Goal: Task Accomplishment & Management: Use online tool/utility

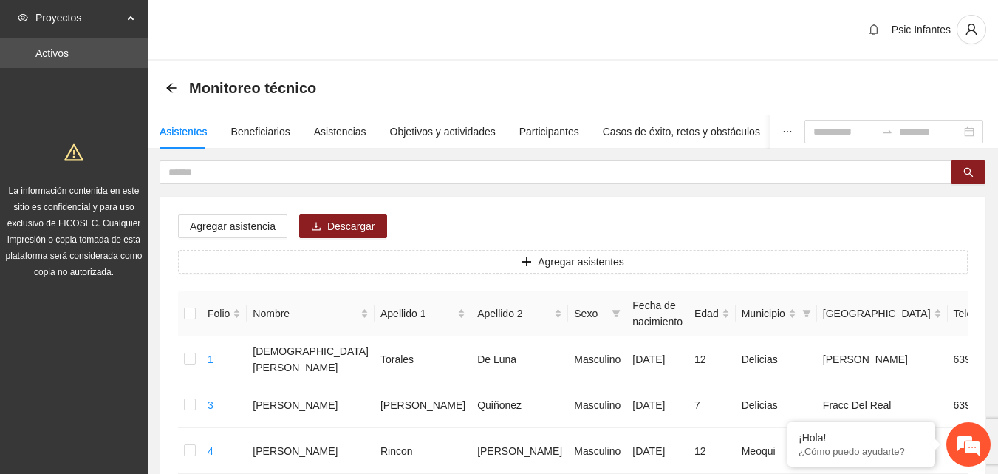
click at [466, 50] on div "Psic Infantes" at bounding box center [573, 30] width 851 height 61
click at [494, 37] on div "Psic Infantes" at bounding box center [573, 30] width 851 height 61
click at [392, 39] on div "Psic Infantes" at bounding box center [573, 30] width 851 height 61
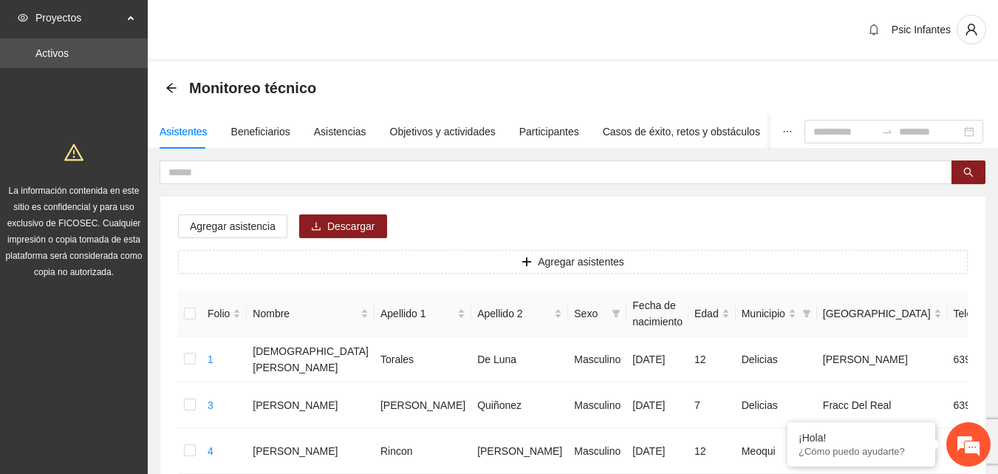
click at [392, 39] on div "Psic Infantes" at bounding box center [573, 30] width 851 height 61
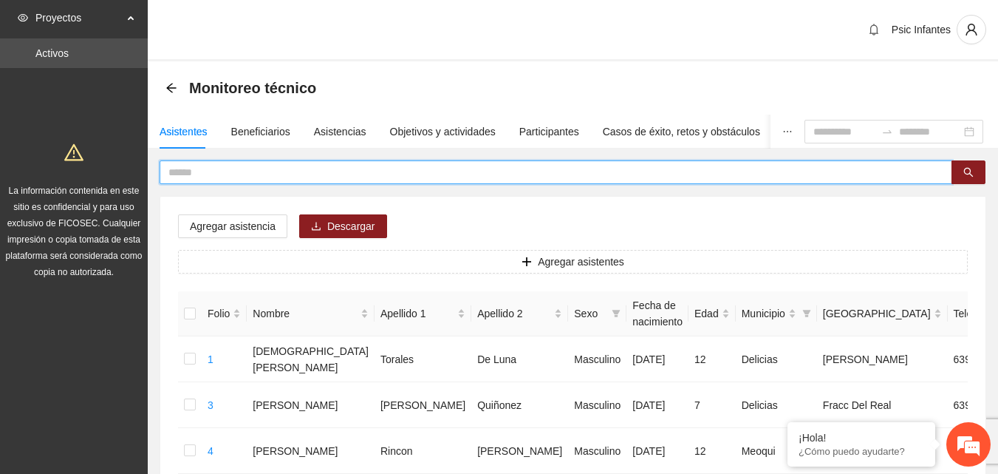
click at [231, 166] on input "text" at bounding box center [549, 172] width 763 height 16
type input "**********"
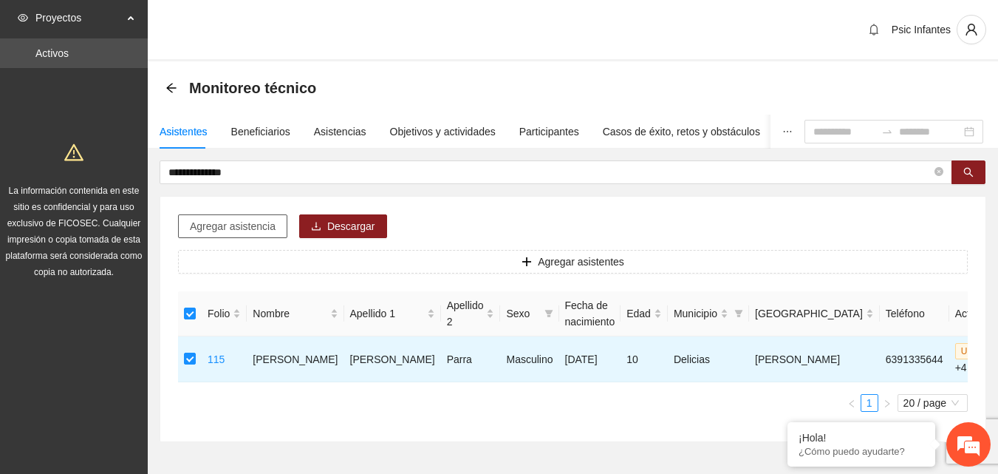
click at [243, 228] on span "Agregar asistencia" at bounding box center [233, 226] width 86 height 16
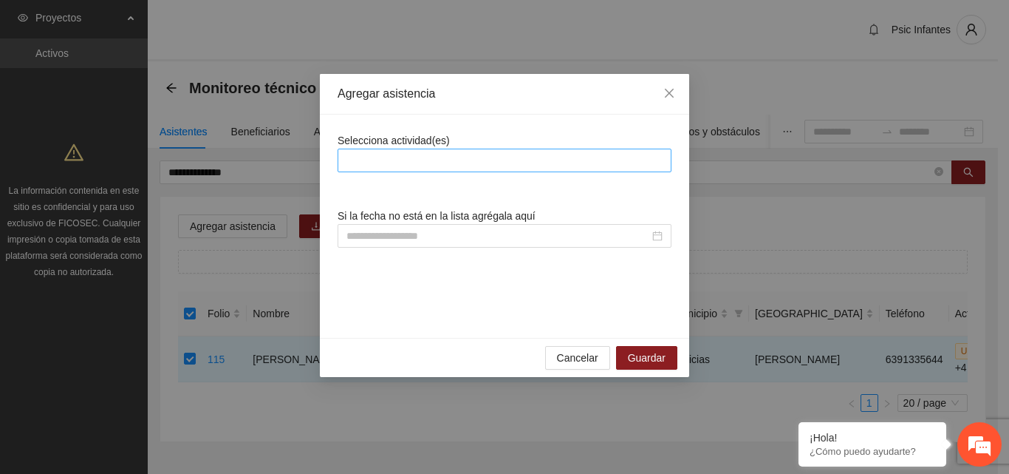
click at [427, 161] on div at bounding box center [504, 160] width 327 height 18
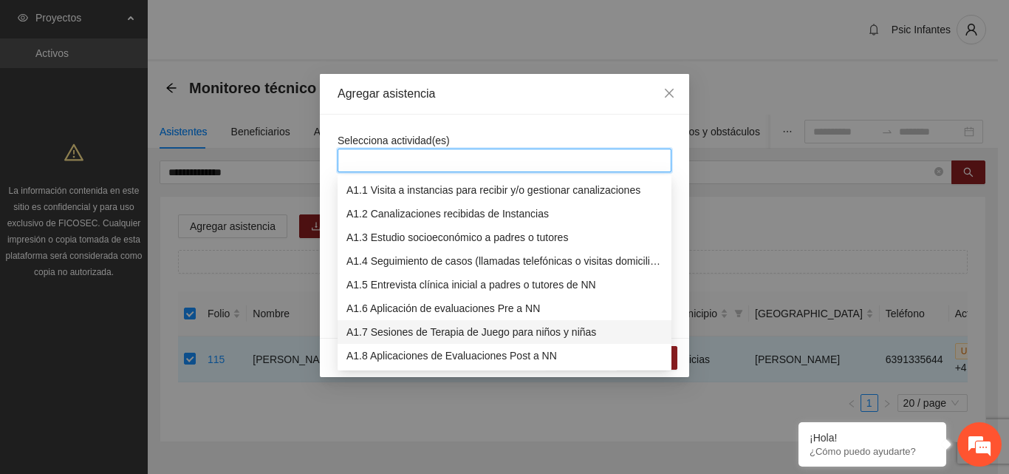
click at [414, 333] on div "A1.7 Sesiones de Terapia de Juego para niños y niñas" at bounding box center [505, 332] width 316 height 16
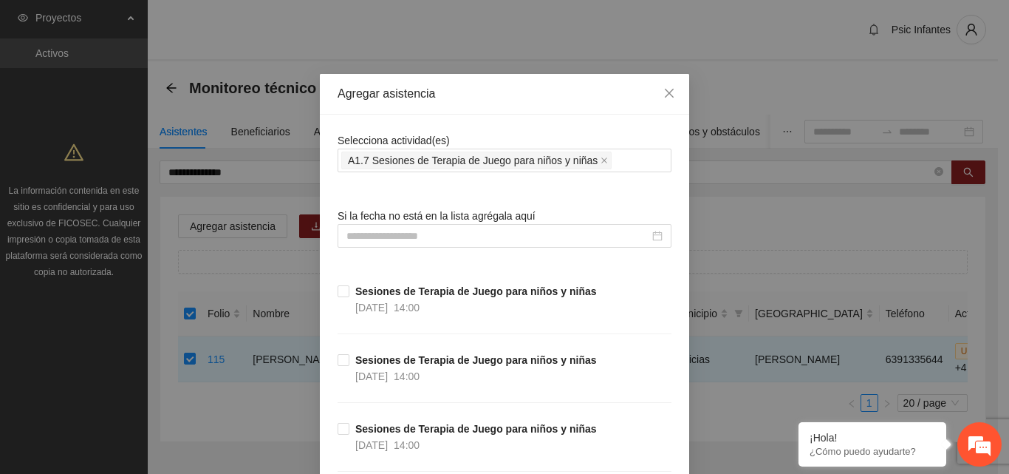
click at [522, 94] on div "Agregar asistencia" at bounding box center [505, 94] width 334 height 16
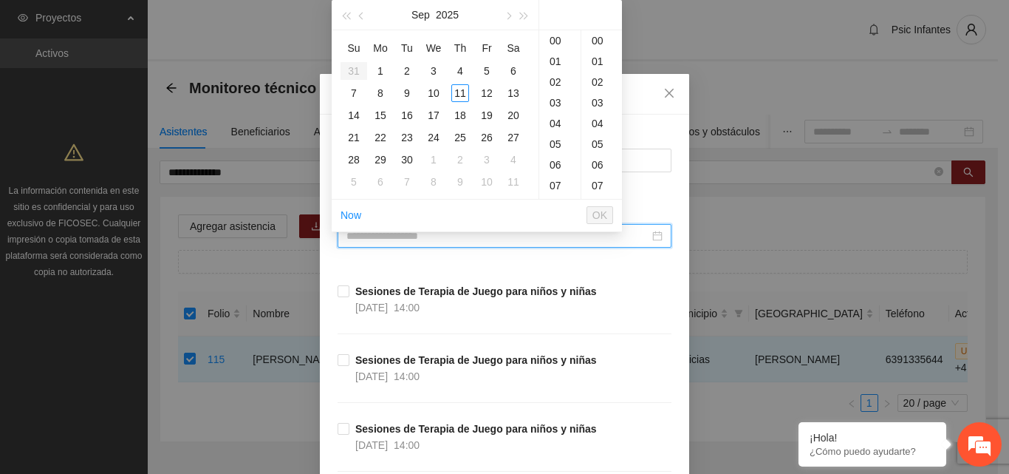
click at [449, 238] on input at bounding box center [498, 236] width 303 height 16
click at [462, 92] on div "11" at bounding box center [461, 93] width 18 height 18
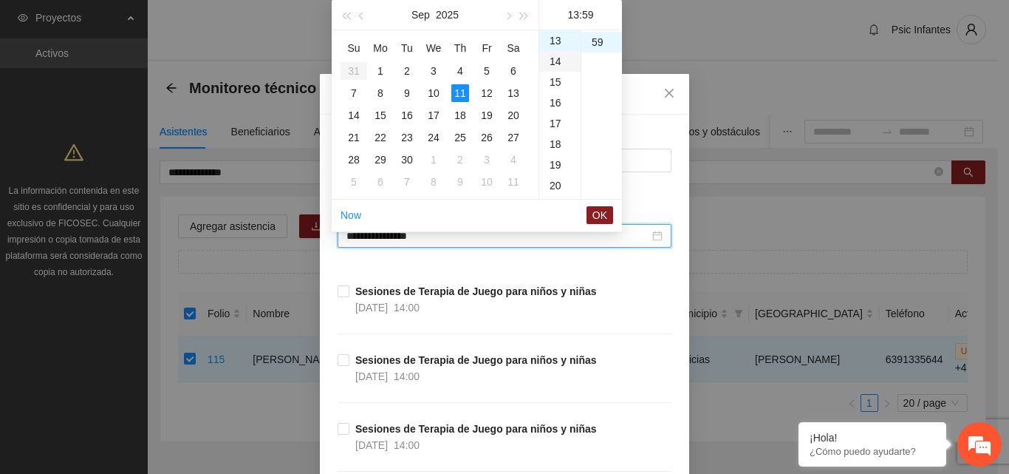
click at [560, 63] on div "14" at bounding box center [559, 61] width 41 height 21
click at [599, 40] on div "00" at bounding box center [602, 40] width 41 height 21
type input "**********"
click at [605, 218] on span "OK" at bounding box center [600, 215] width 15 height 16
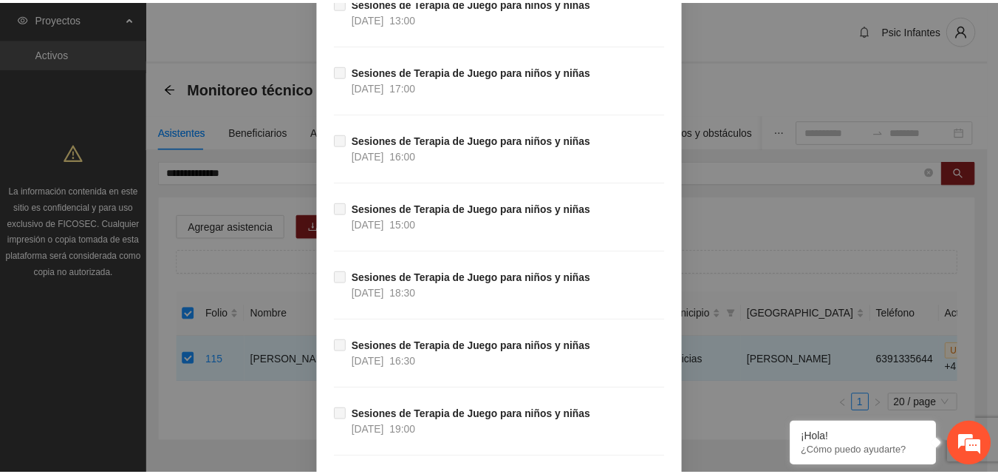
scroll to position [13115, 0]
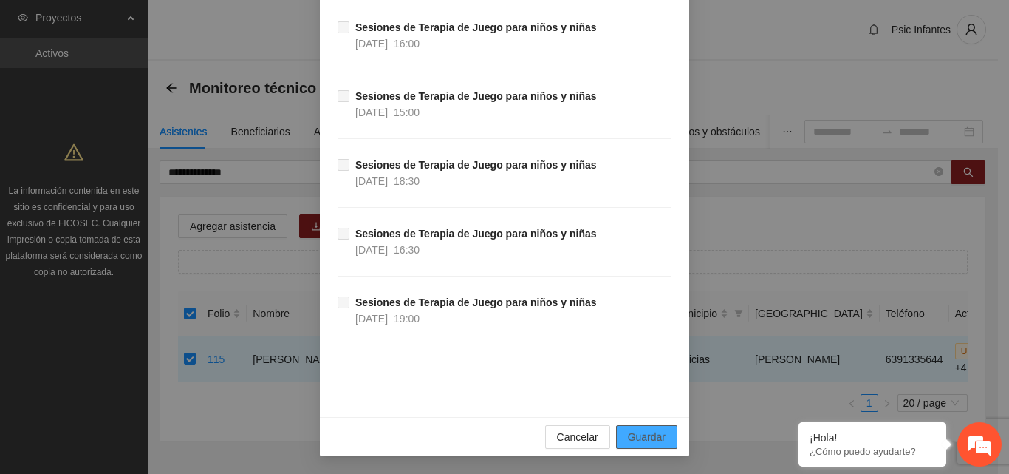
click at [641, 441] on span "Guardar" at bounding box center [647, 437] width 38 height 16
